Goal: Find specific page/section: Find specific page/section

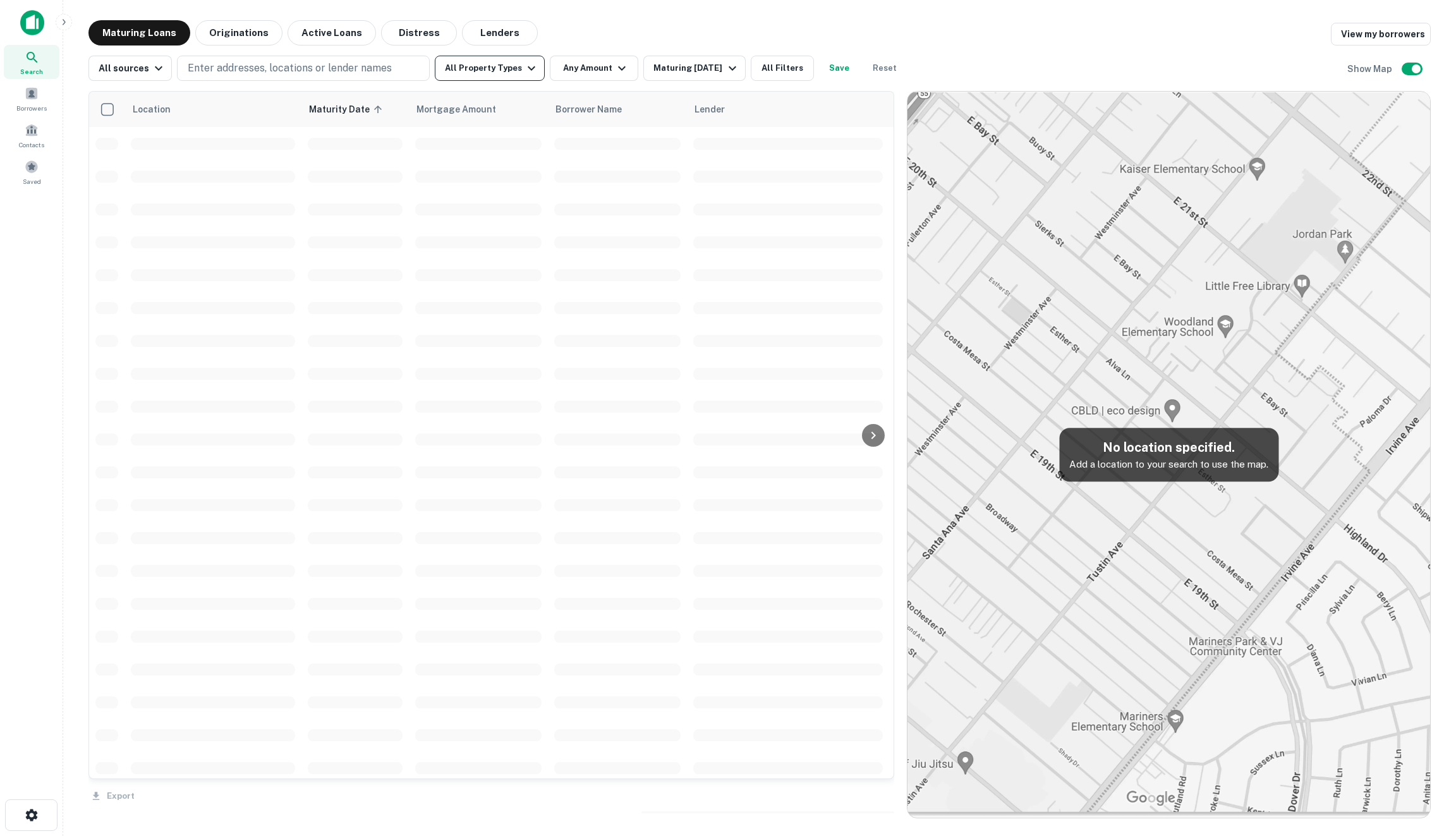
click at [502, 76] on button "All Property Types" at bounding box center [489, 68] width 110 height 25
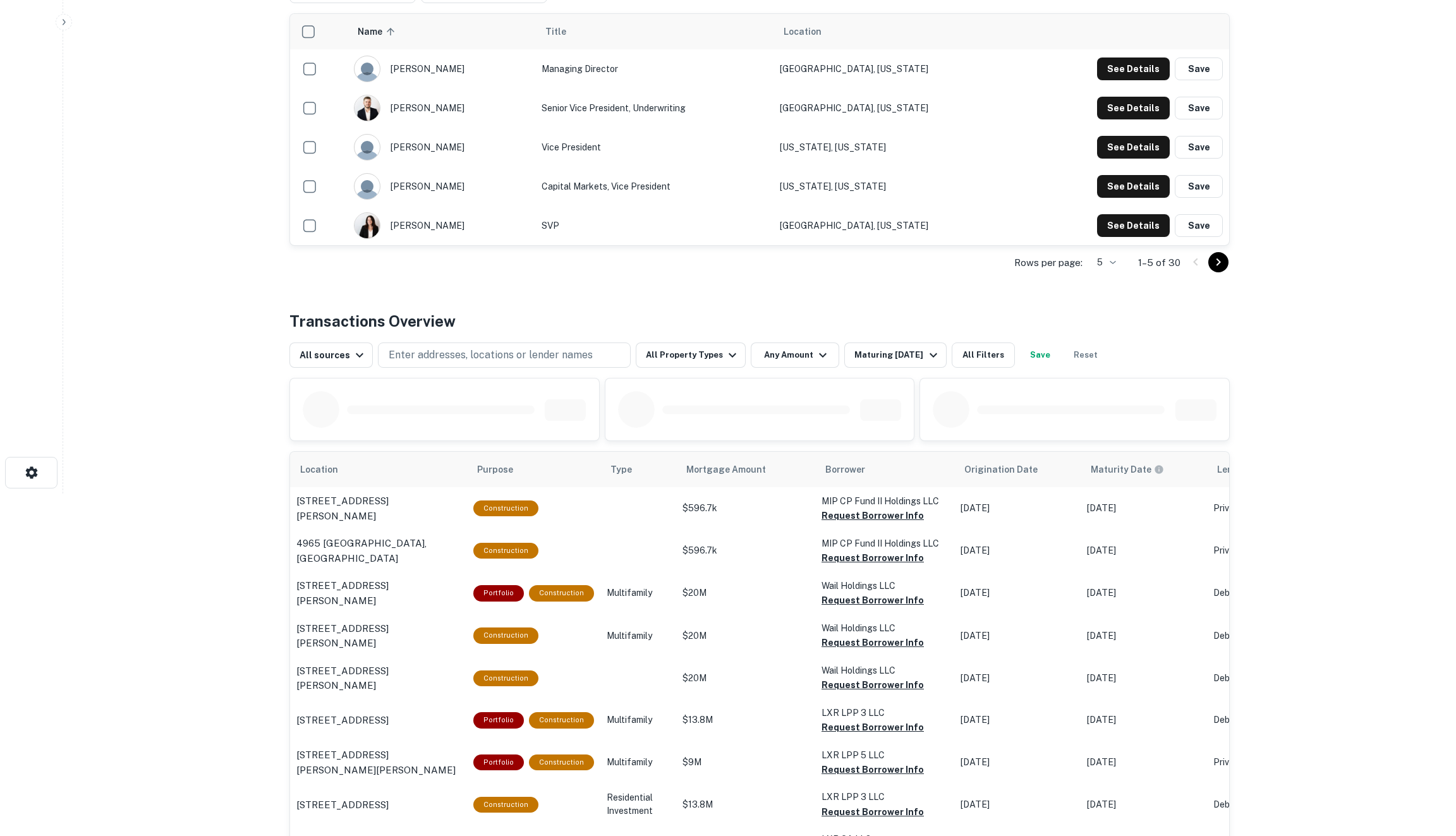
scroll to position [329, 0]
